Goal: Obtain resource: Download file/media

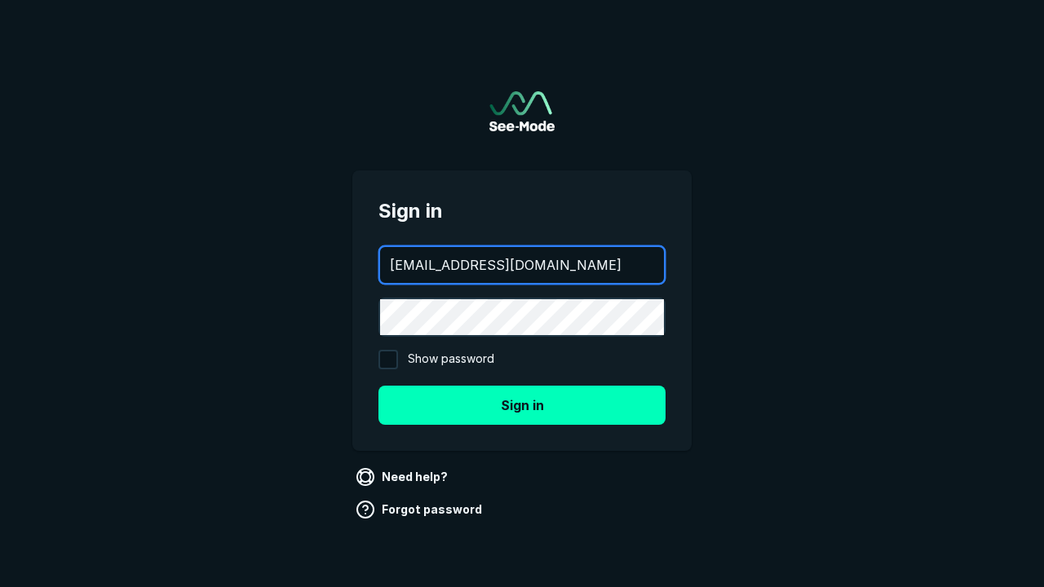
type input "[EMAIL_ADDRESS][DOMAIN_NAME]"
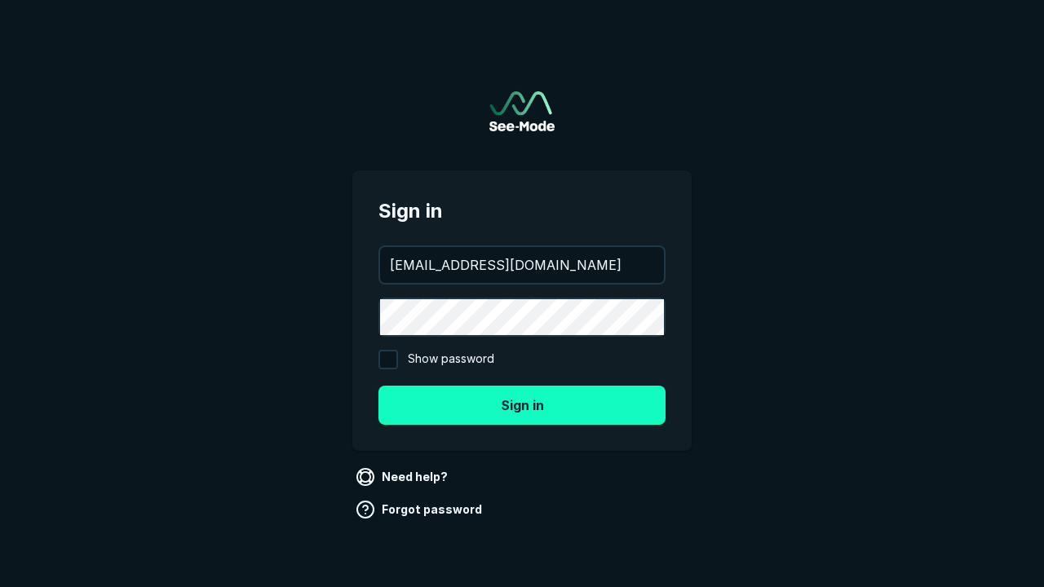
click at [522, 404] on button "Sign in" at bounding box center [521, 405] width 287 height 39
